Goal: Task Accomplishment & Management: Manage account settings

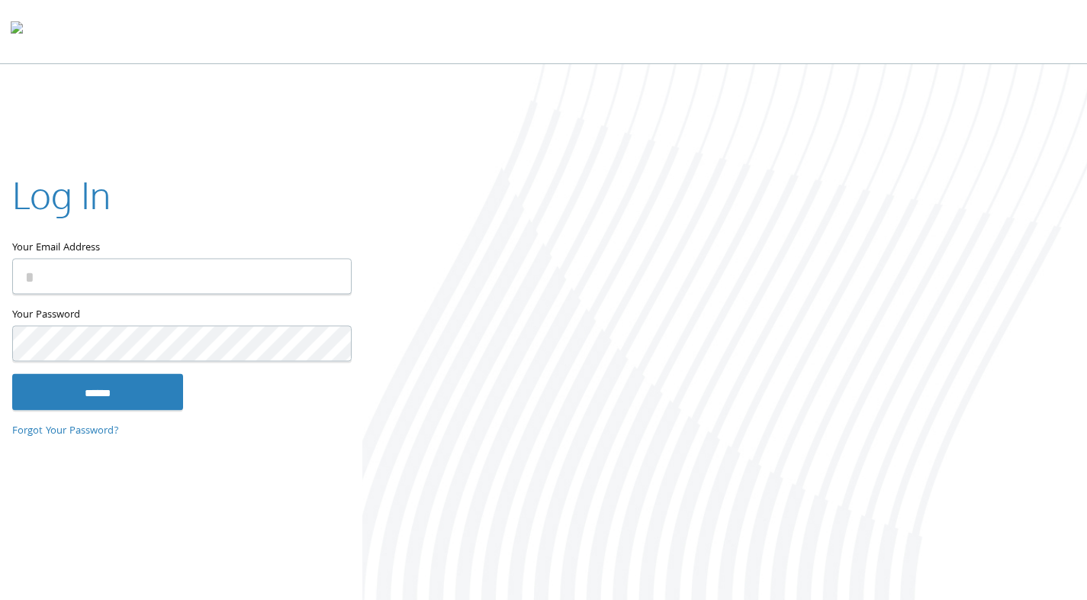
click at [173, 269] on input "Your Email Address" at bounding box center [182, 277] width 340 height 36
type input "**********"
click at [12, 374] on input "******" at bounding box center [97, 392] width 171 height 37
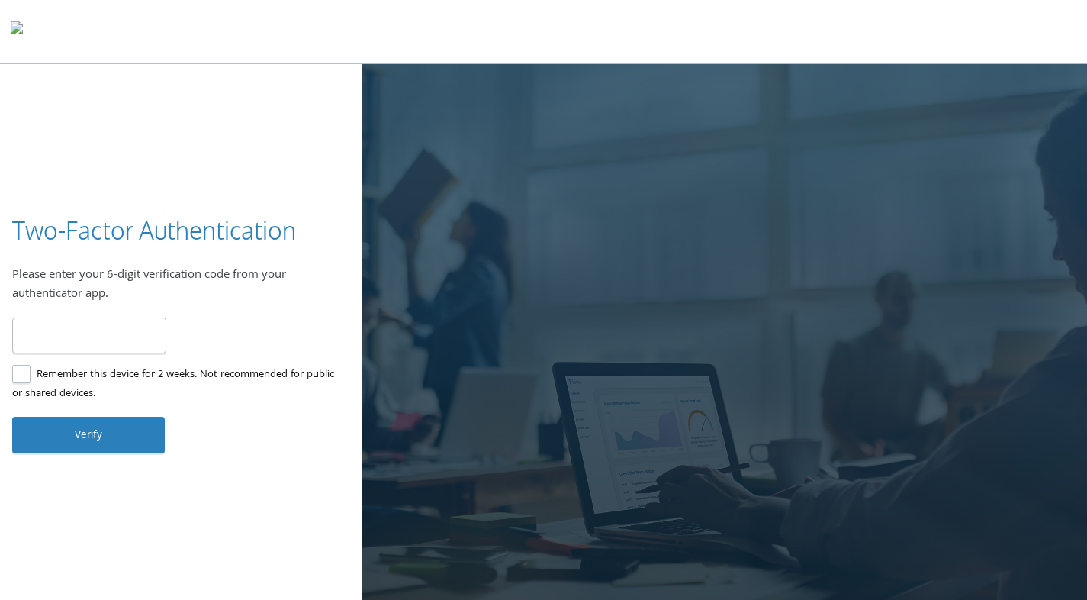
type input "******"
